Goal: Information Seeking & Learning: Learn about a topic

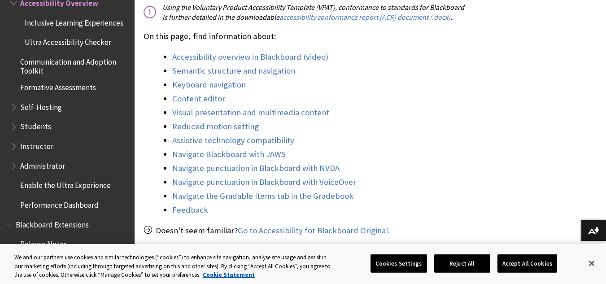
scroll to position [808, 0]
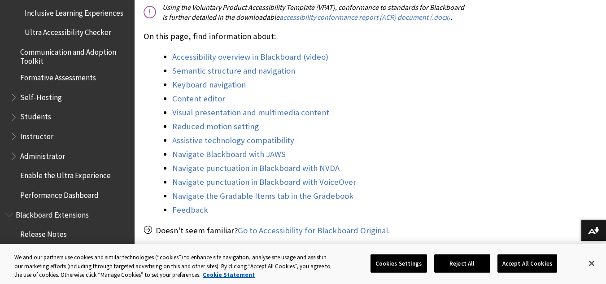
click at [37, 112] on span "Students" at bounding box center [35, 116] width 31 height 12
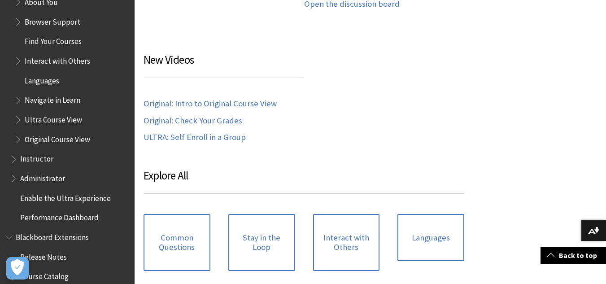
scroll to position [954, 0]
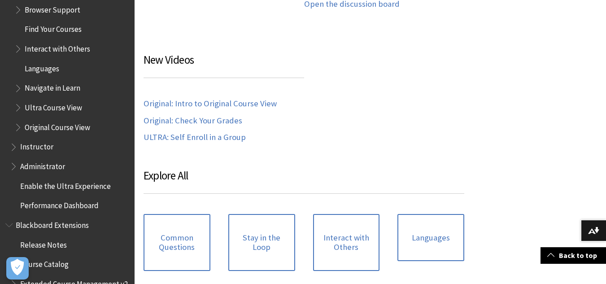
click at [44, 142] on span "Instructor" at bounding box center [36, 146] width 33 height 12
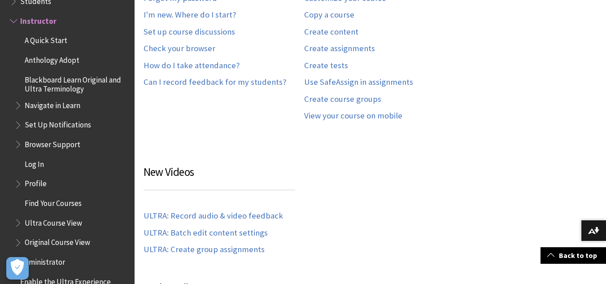
scroll to position [210, 0]
